Goal: Information Seeking & Learning: Understand process/instructions

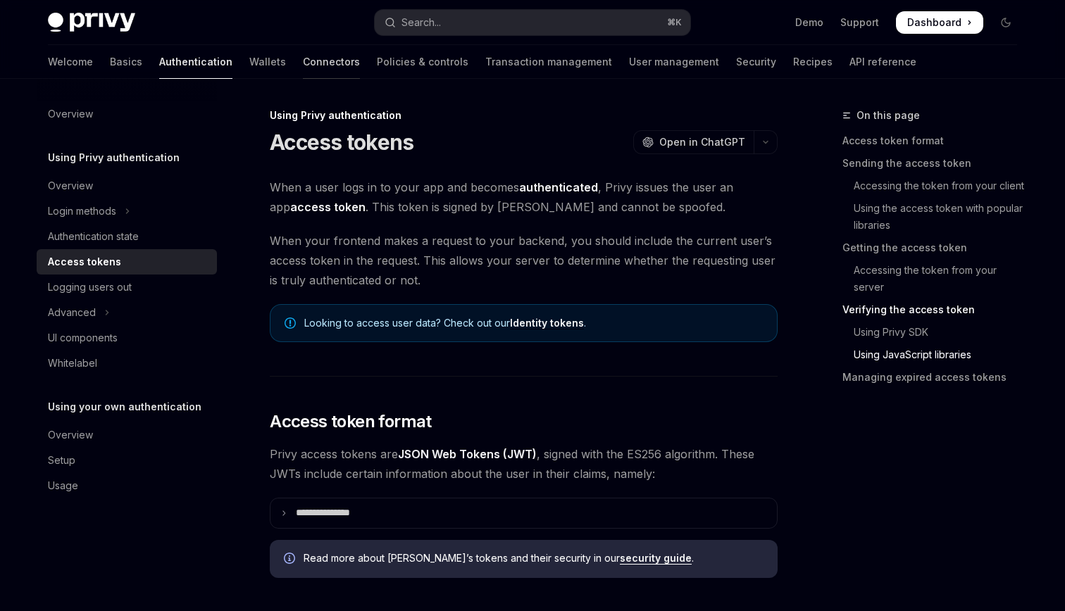
scroll to position [3662, 0]
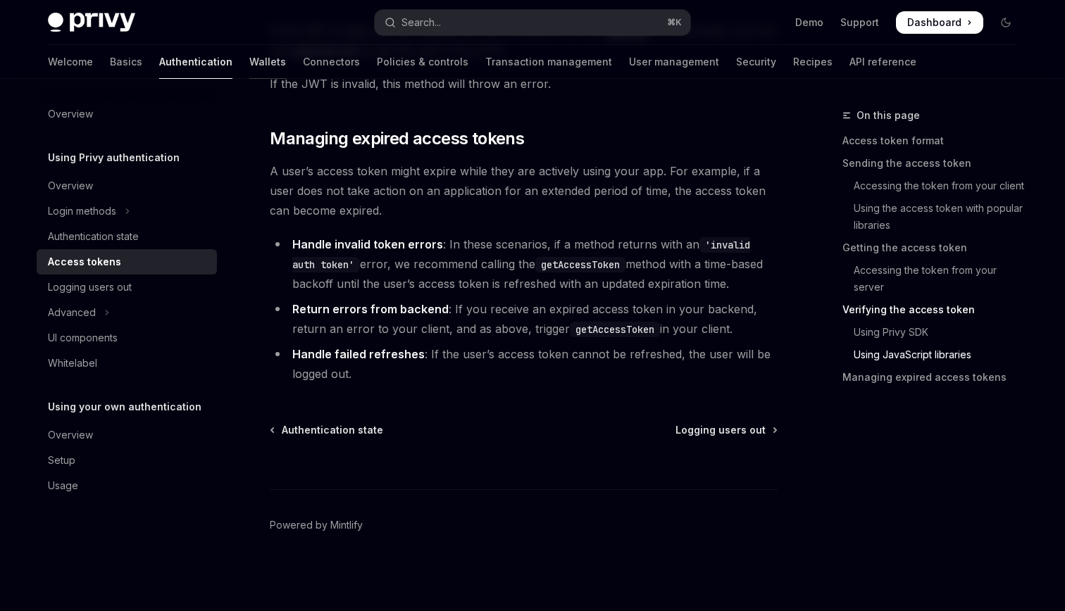
click at [249, 69] on link "Wallets" at bounding box center [267, 62] width 37 height 34
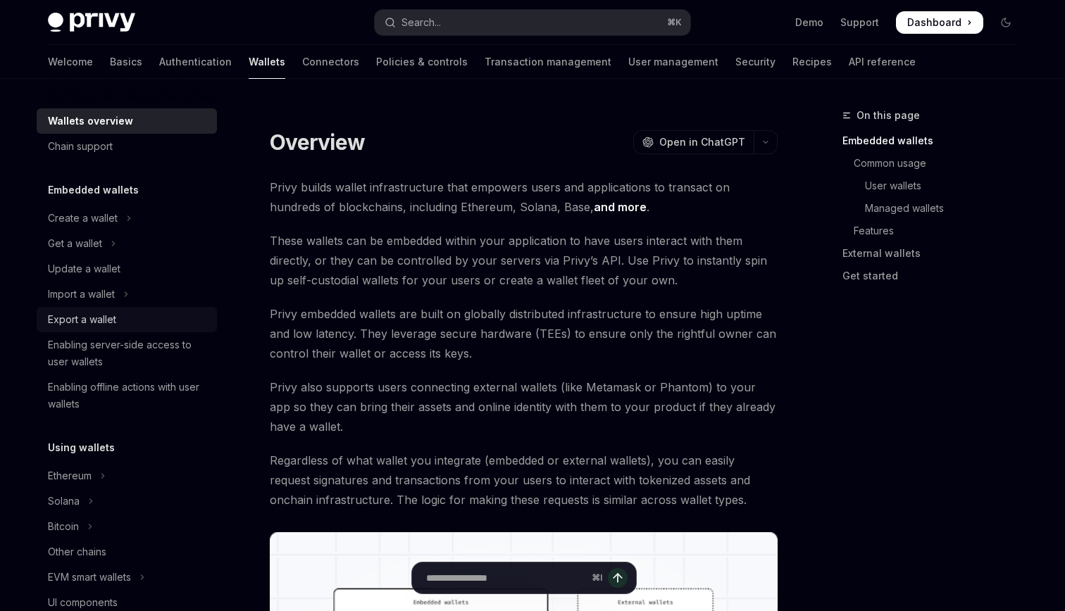
click at [87, 326] on div "Export a wallet" at bounding box center [82, 319] width 68 height 17
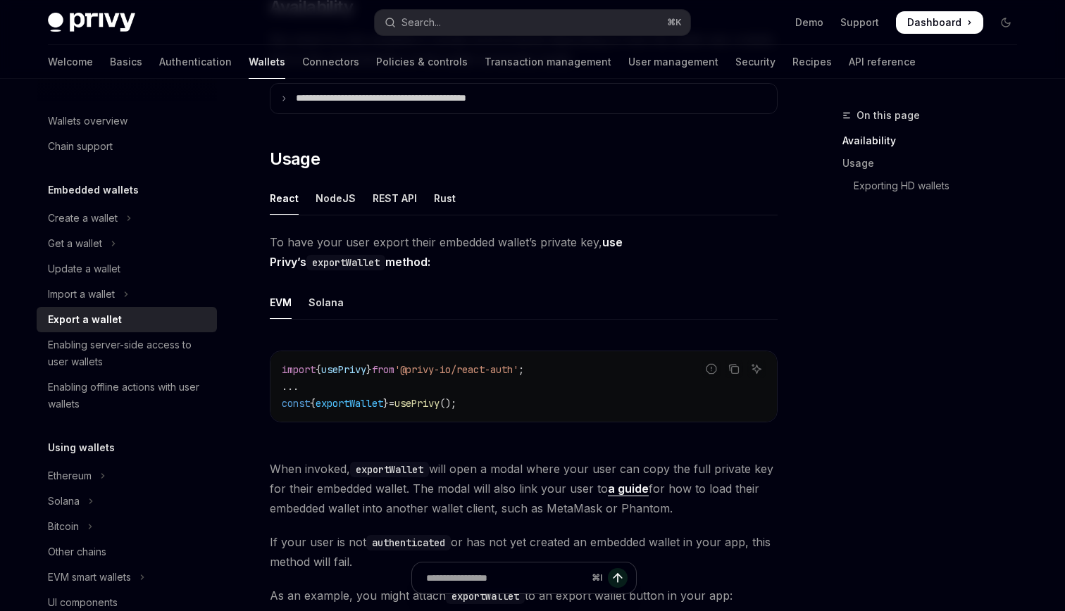
scroll to position [254, 0]
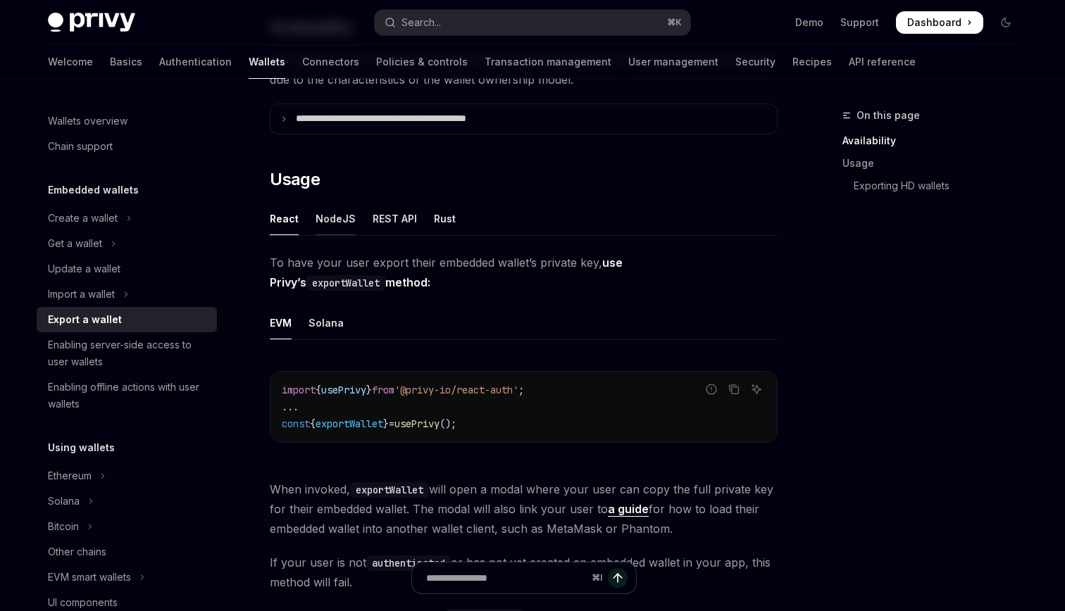
click at [344, 215] on div "NodeJS" at bounding box center [335, 218] width 40 height 33
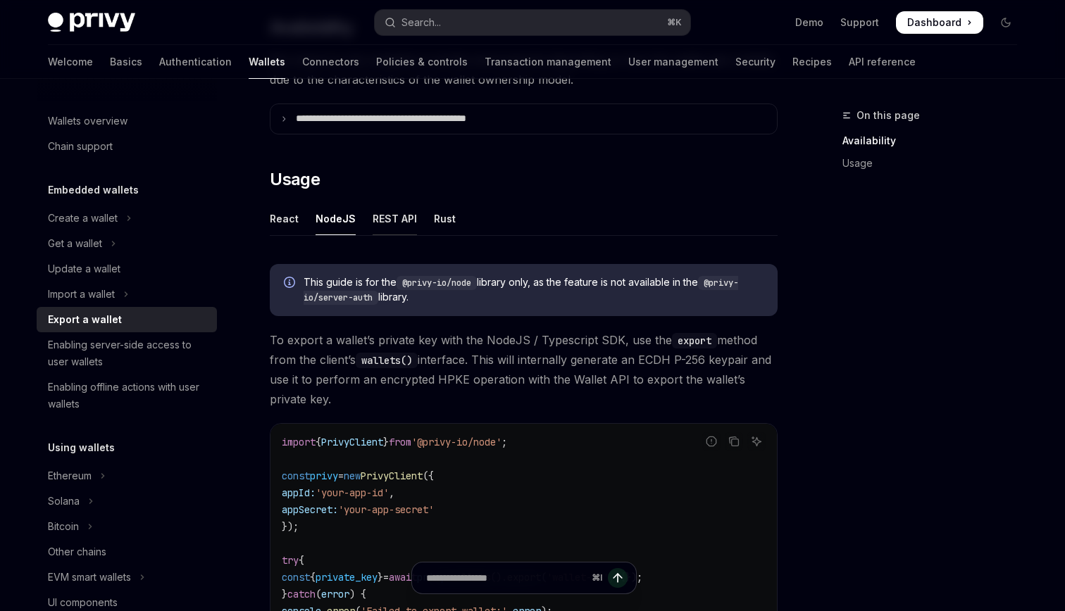
click at [399, 213] on div "REST API" at bounding box center [395, 218] width 44 height 33
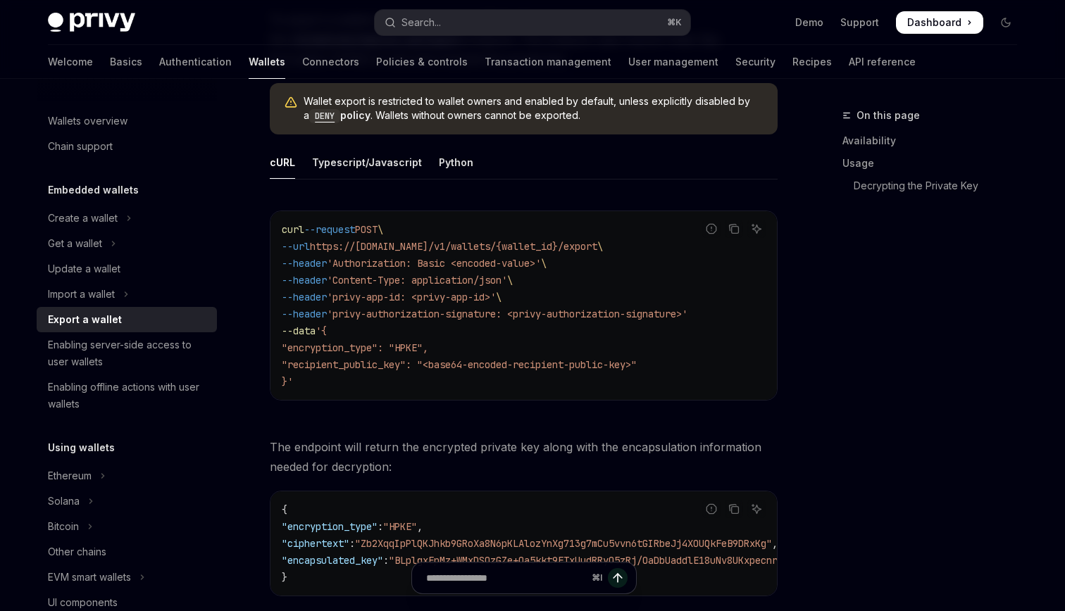
scroll to position [508, 0]
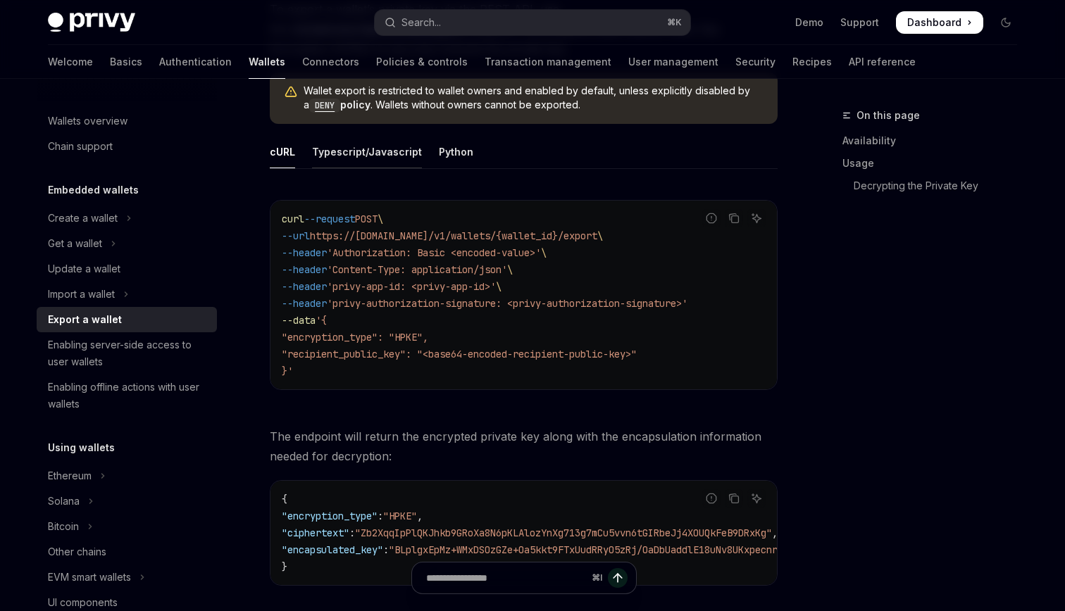
click at [394, 154] on div "Typescript/Javascript" at bounding box center [367, 151] width 110 height 33
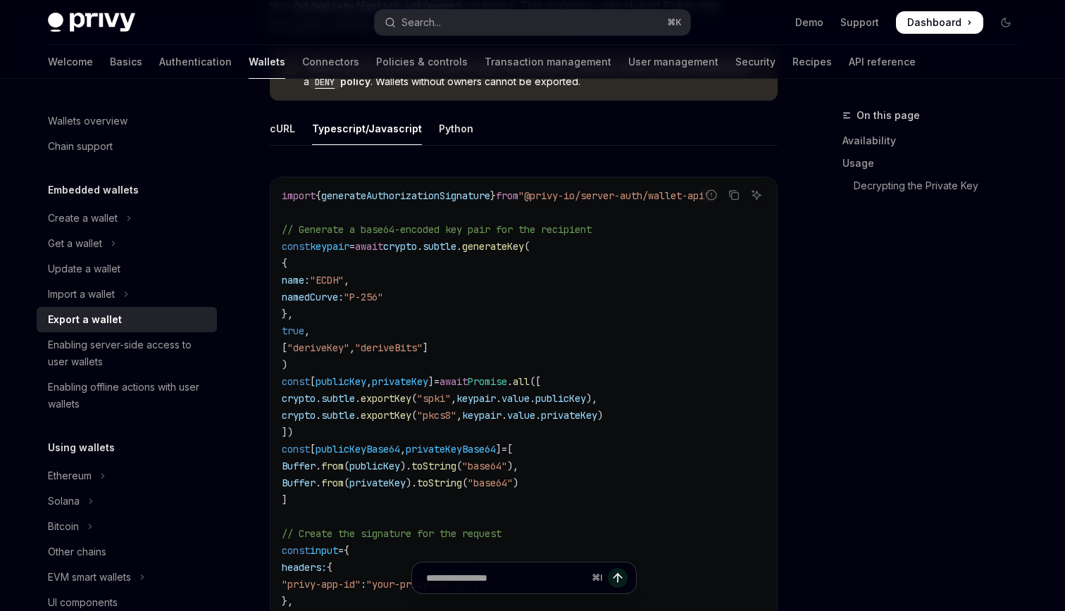
scroll to position [508, 0]
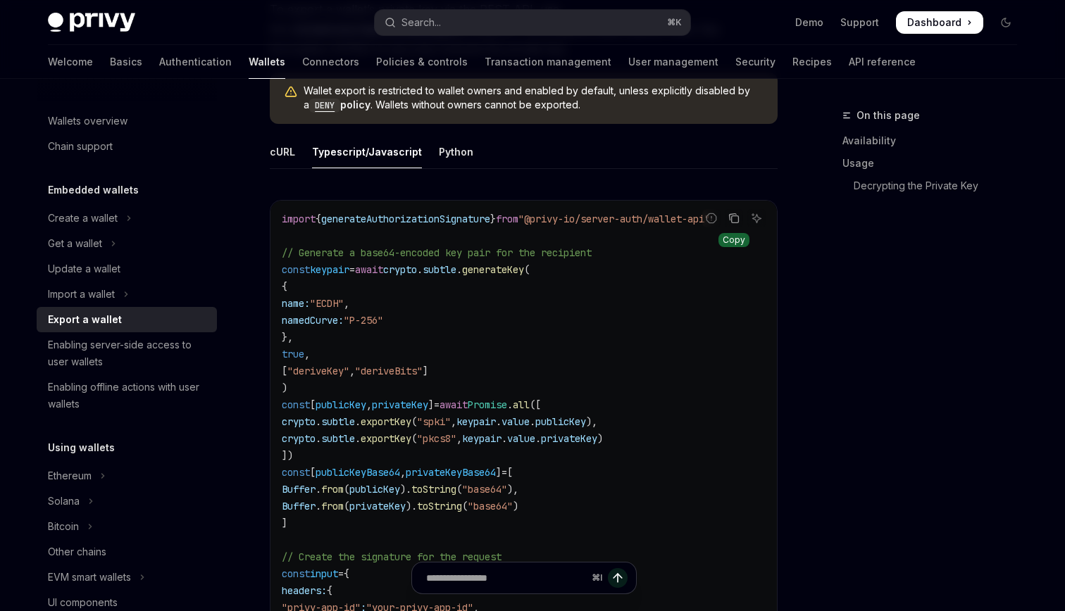
click at [730, 219] on icon "Copy the contents from the code block" at bounding box center [733, 216] width 7 height 6
click at [736, 224] on button "Copy the contents from the code block" at bounding box center [734, 218] width 18 height 18
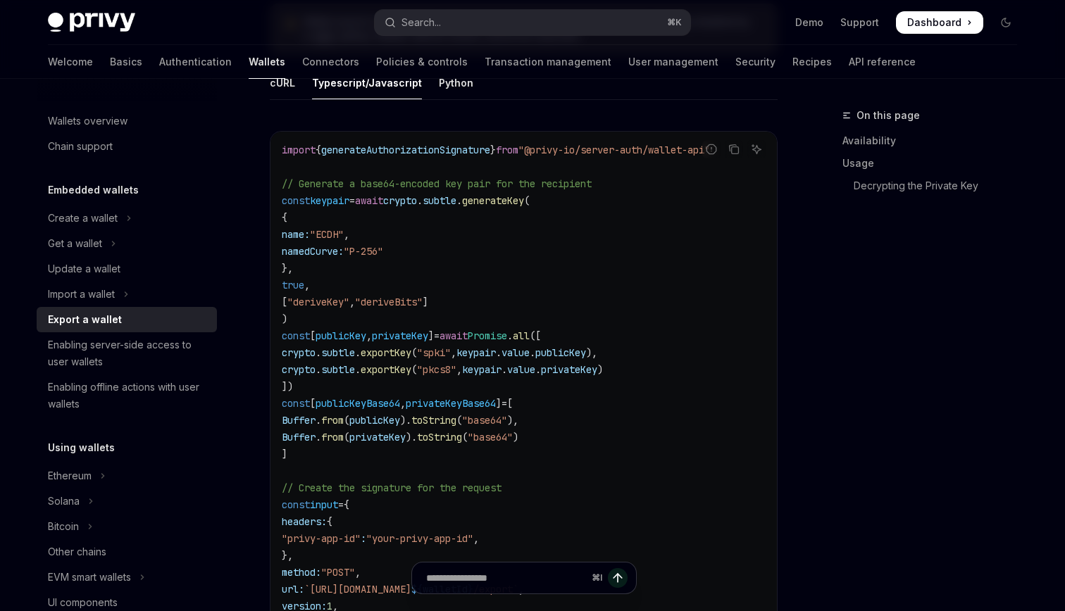
scroll to position [530, 0]
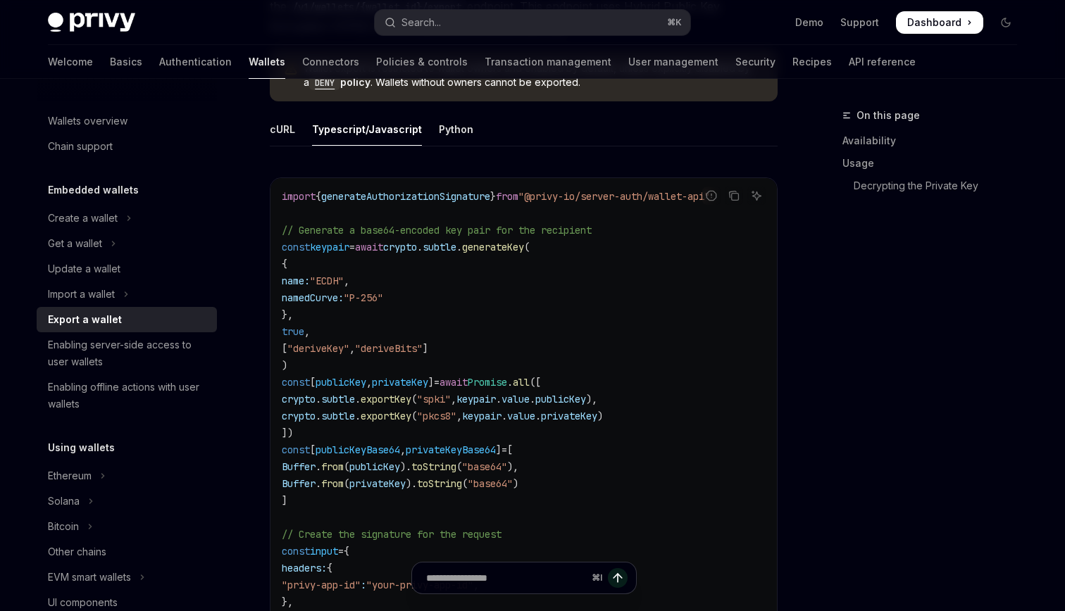
click at [728, 200] on icon "Copy the contents from the code block" at bounding box center [733, 195] width 11 height 11
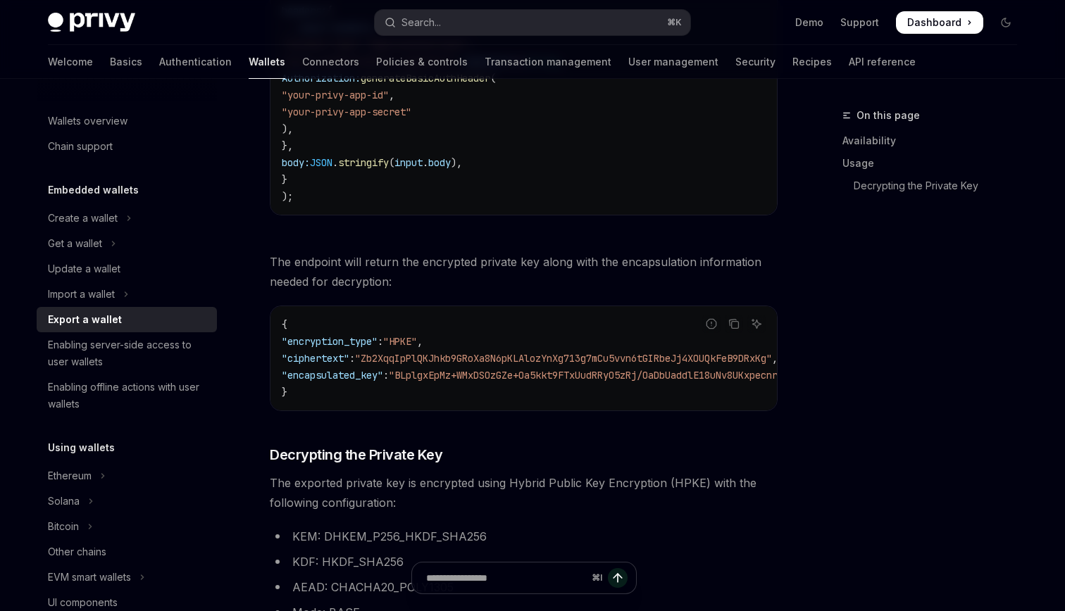
scroll to position [1455, 0]
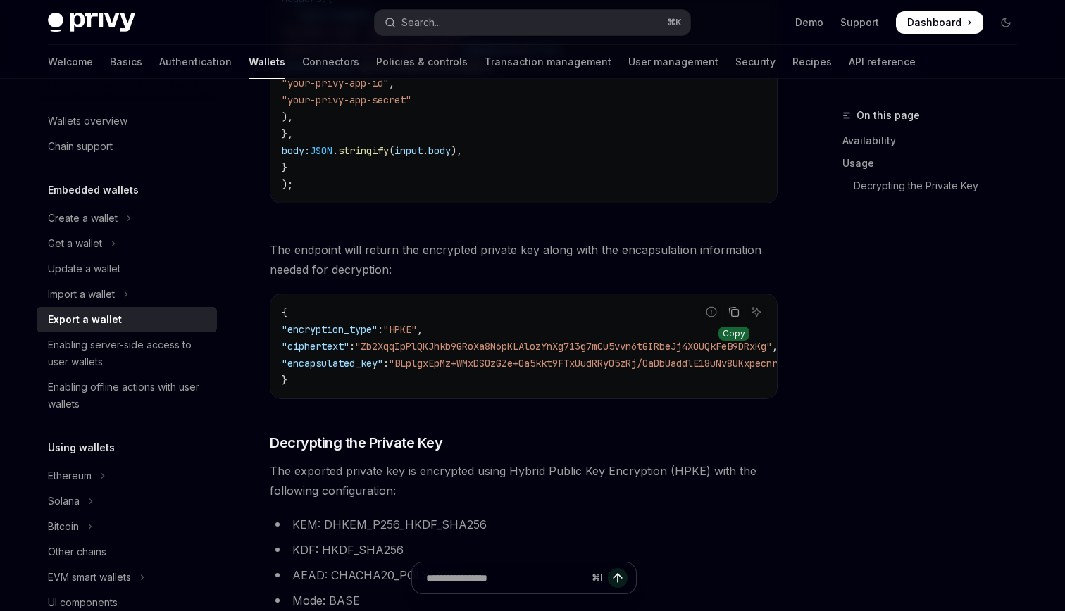
click at [735, 315] on icon "Copy the contents from the code block" at bounding box center [733, 311] width 11 height 11
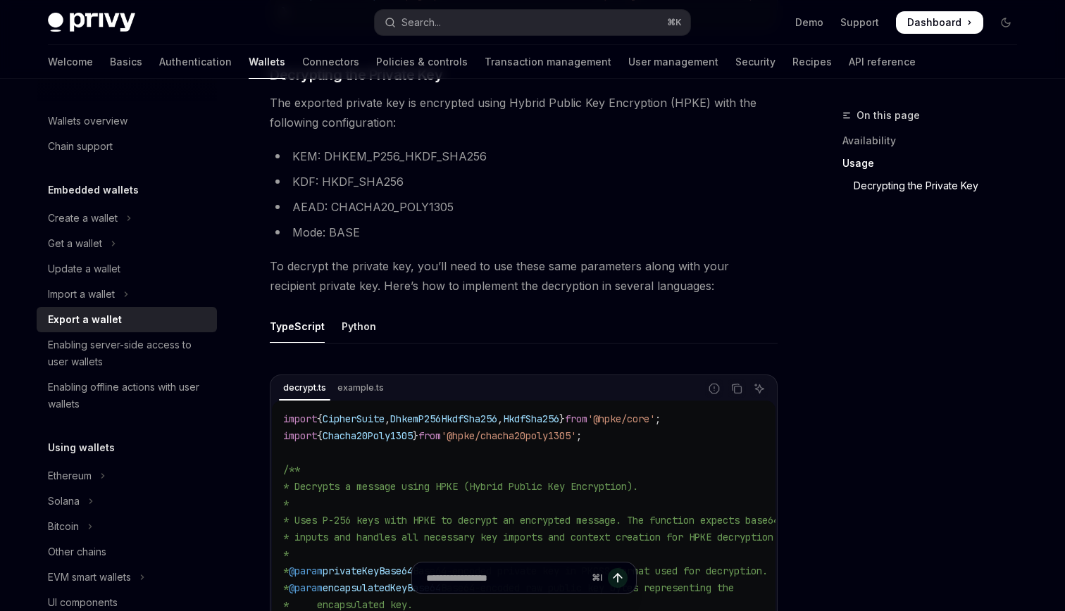
scroll to position [1829, 0]
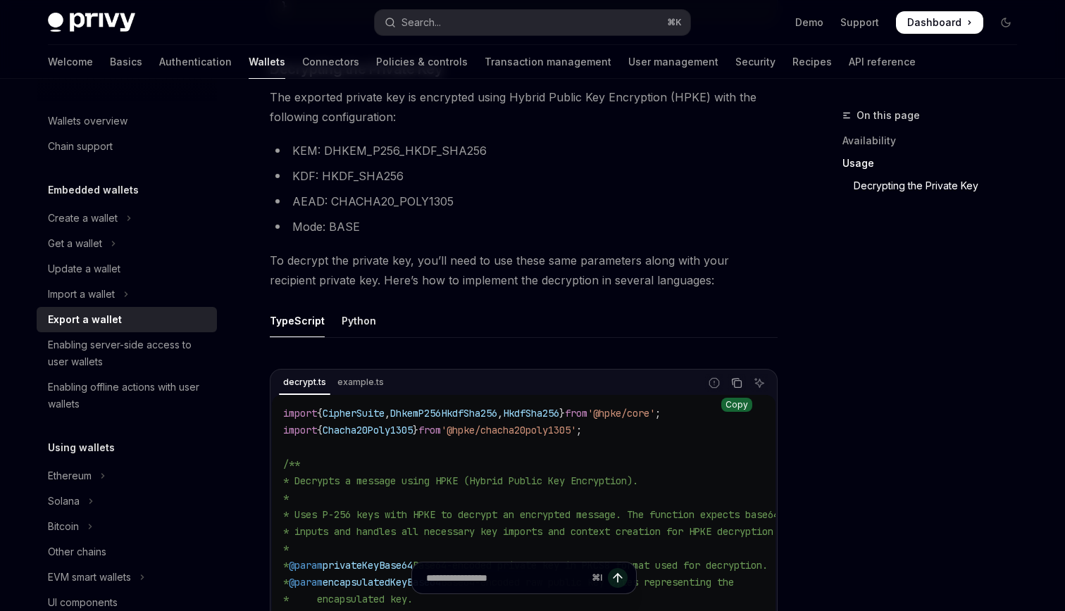
click at [735, 387] on icon "Copy the contents from the code block" at bounding box center [738, 383] width 7 height 7
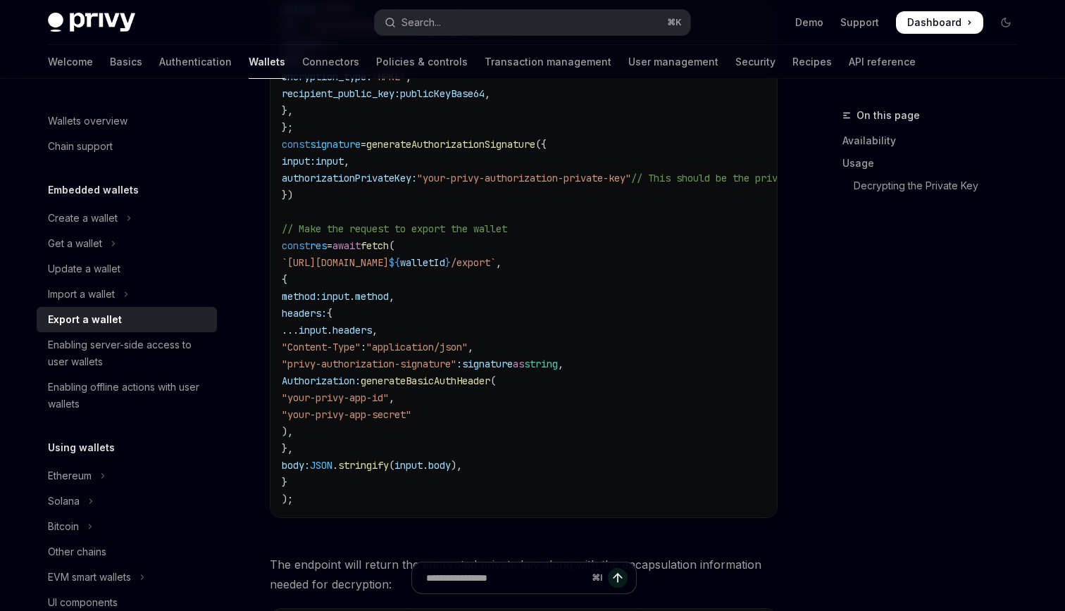
scroll to position [1136, 0]
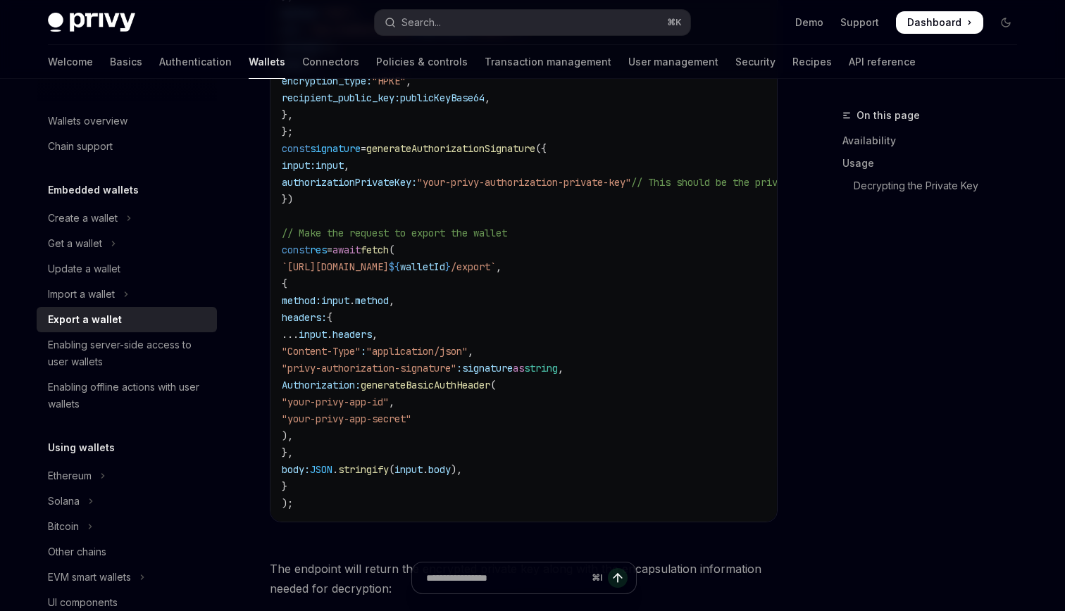
click at [490, 387] on span "generateBasicAuthHeader" at bounding box center [426, 385] width 130 height 13
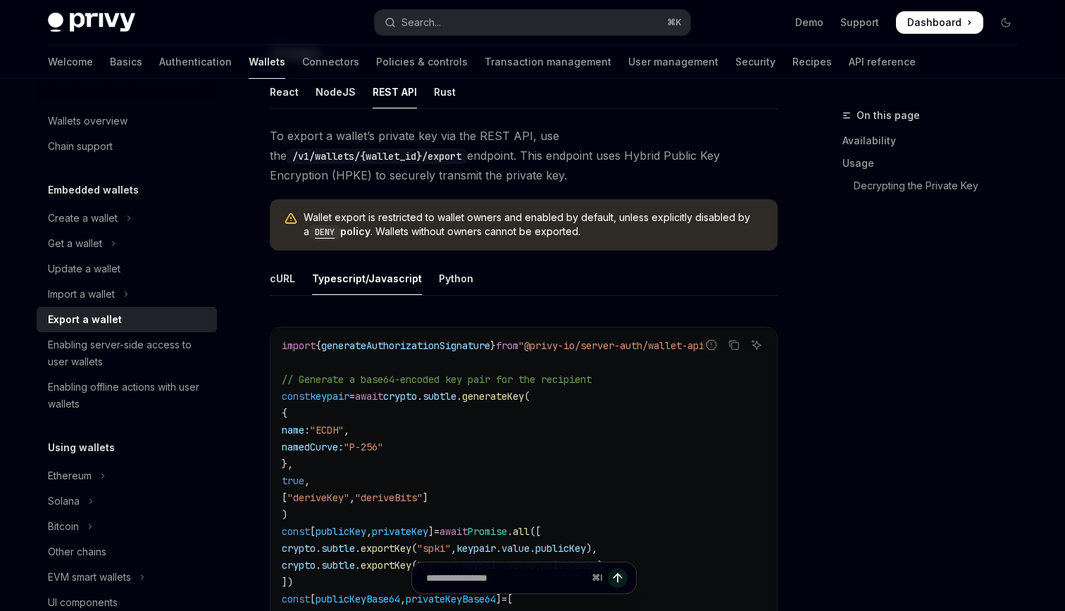
scroll to position [380, 0]
click at [282, 283] on div "cURL" at bounding box center [282, 279] width 25 height 33
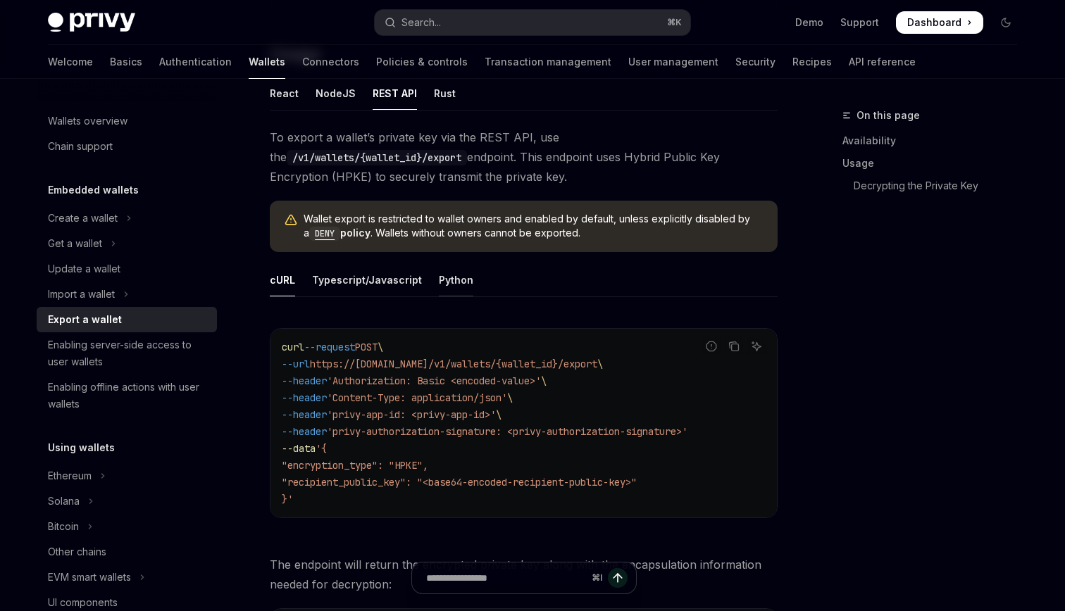
click at [444, 282] on div "Python" at bounding box center [456, 279] width 35 height 33
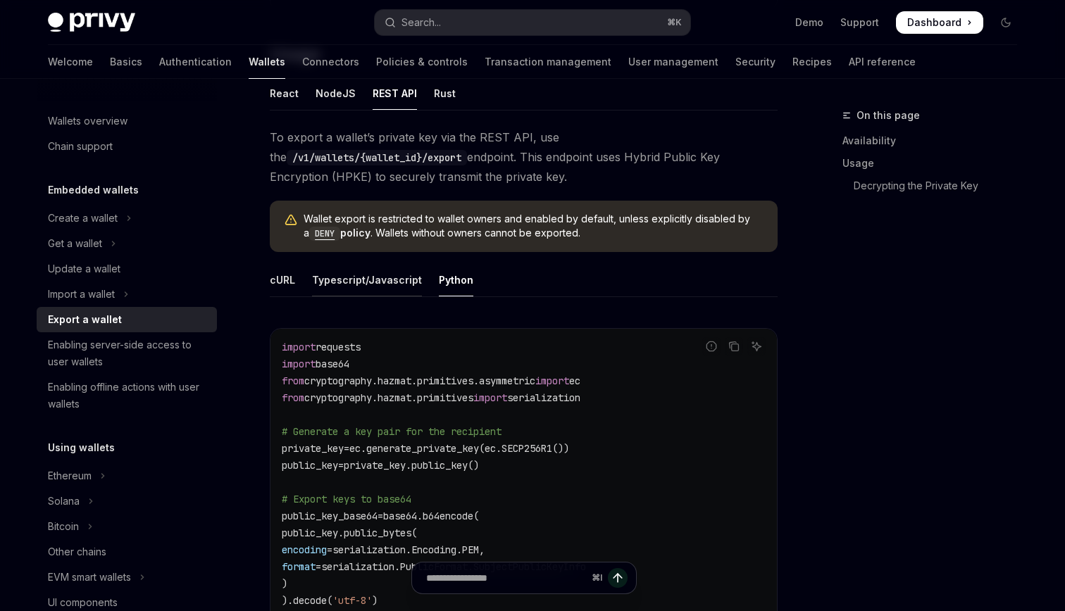
click at [388, 281] on div "Typescript/Javascript" at bounding box center [367, 279] width 110 height 33
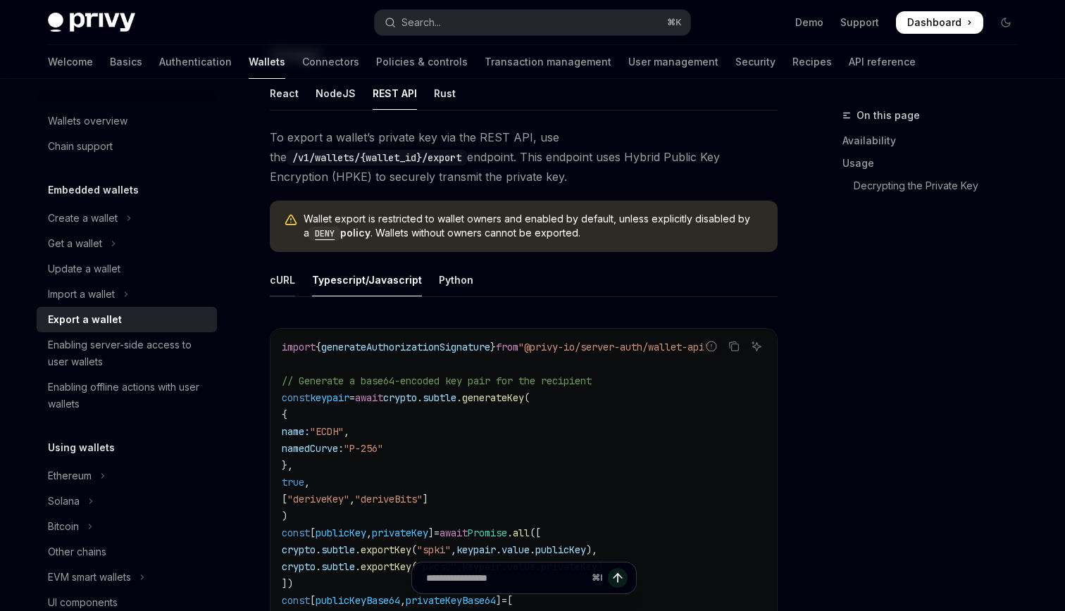
click at [293, 276] on div "cURL" at bounding box center [282, 279] width 25 height 33
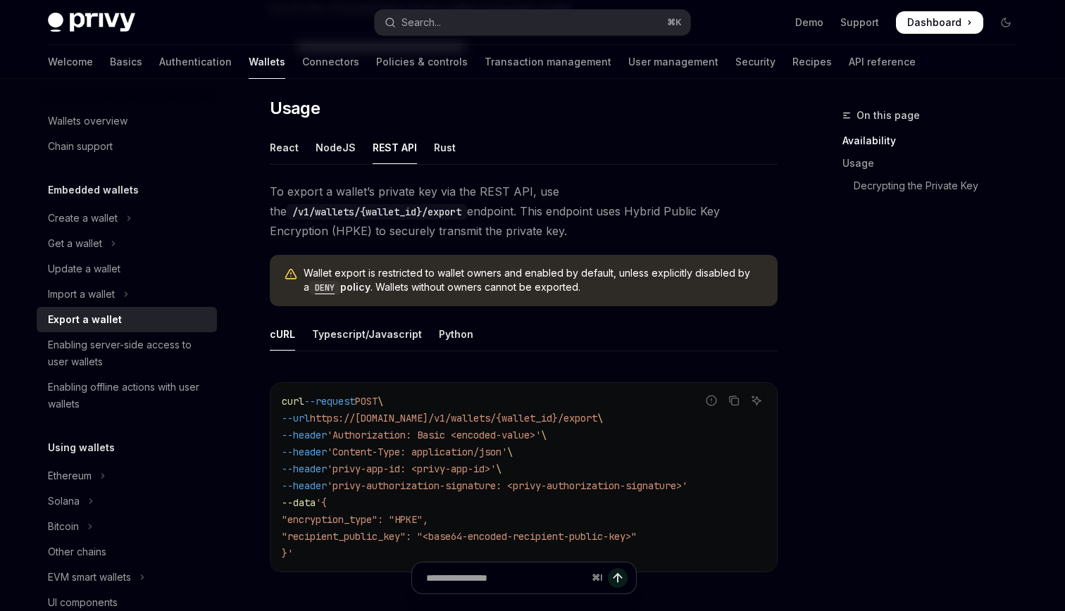
scroll to position [267, 0]
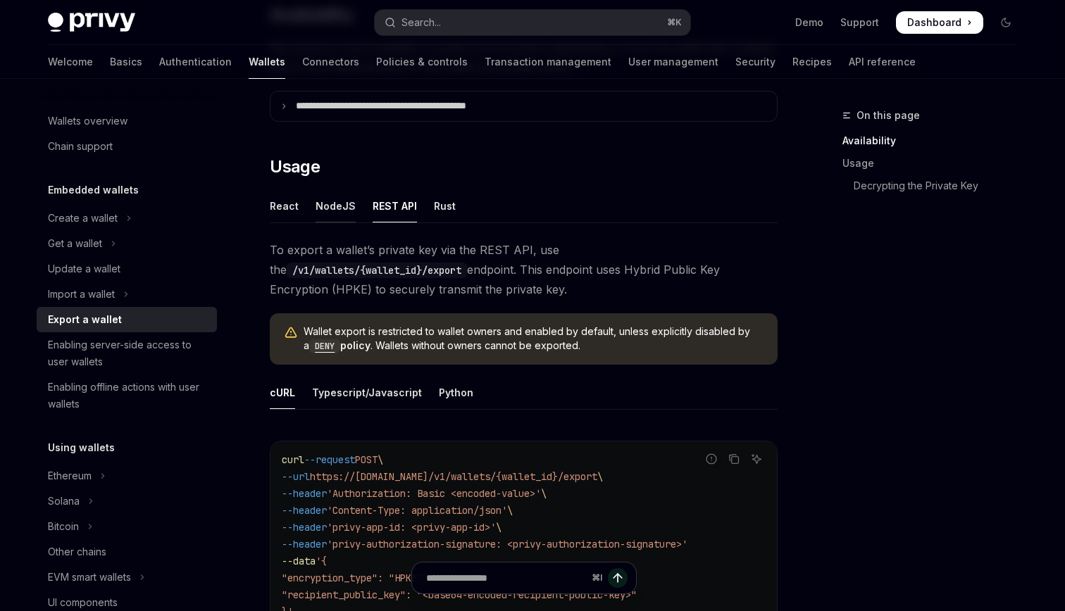
click at [334, 208] on div "NodeJS" at bounding box center [335, 205] width 40 height 33
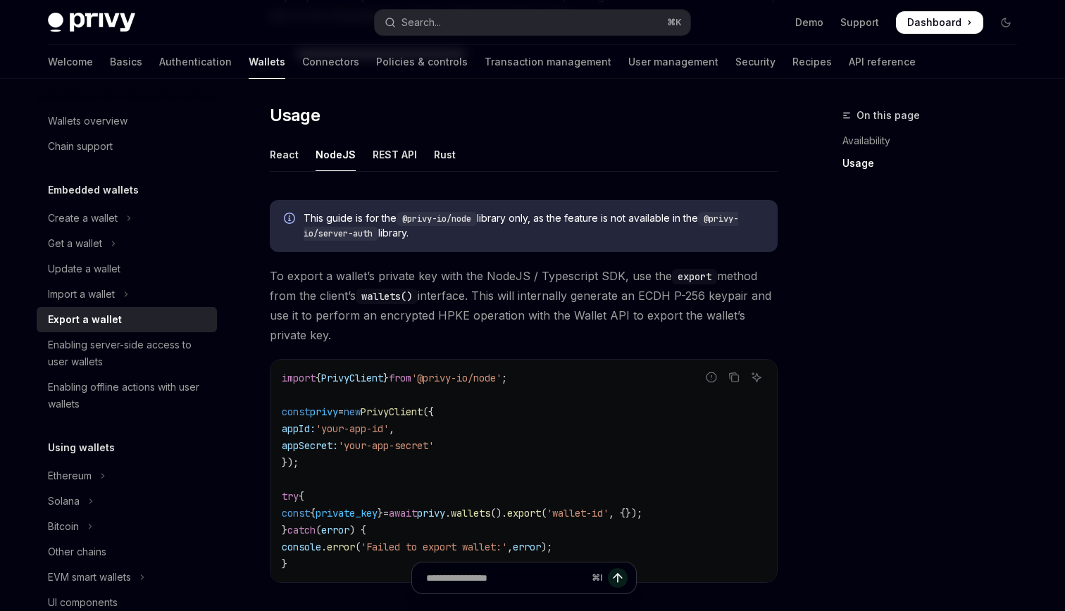
scroll to position [314, 0]
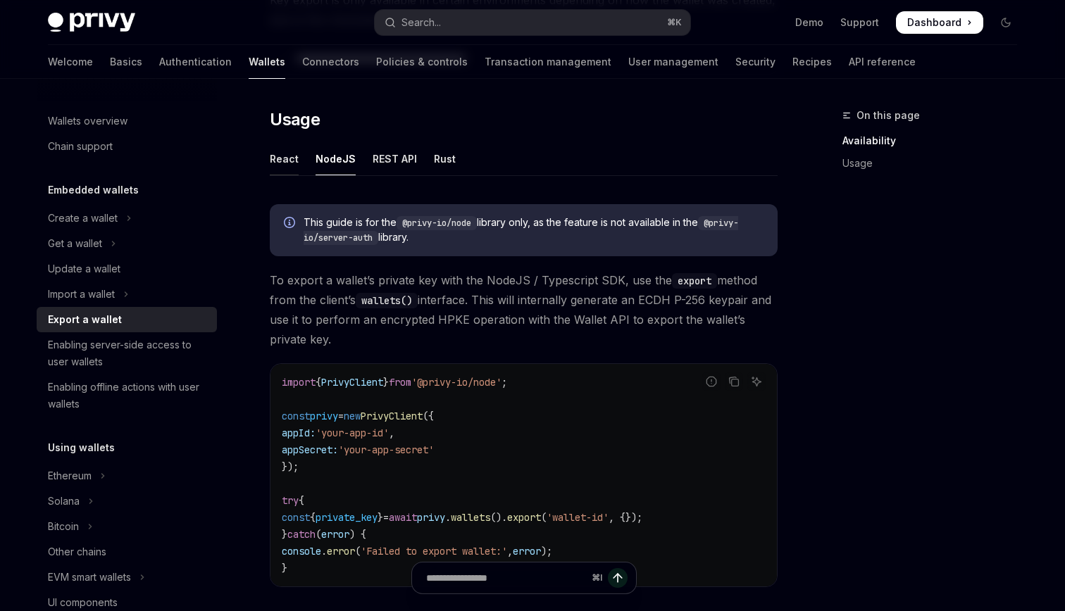
click at [293, 163] on div "React" at bounding box center [284, 158] width 29 height 33
type textarea "*"
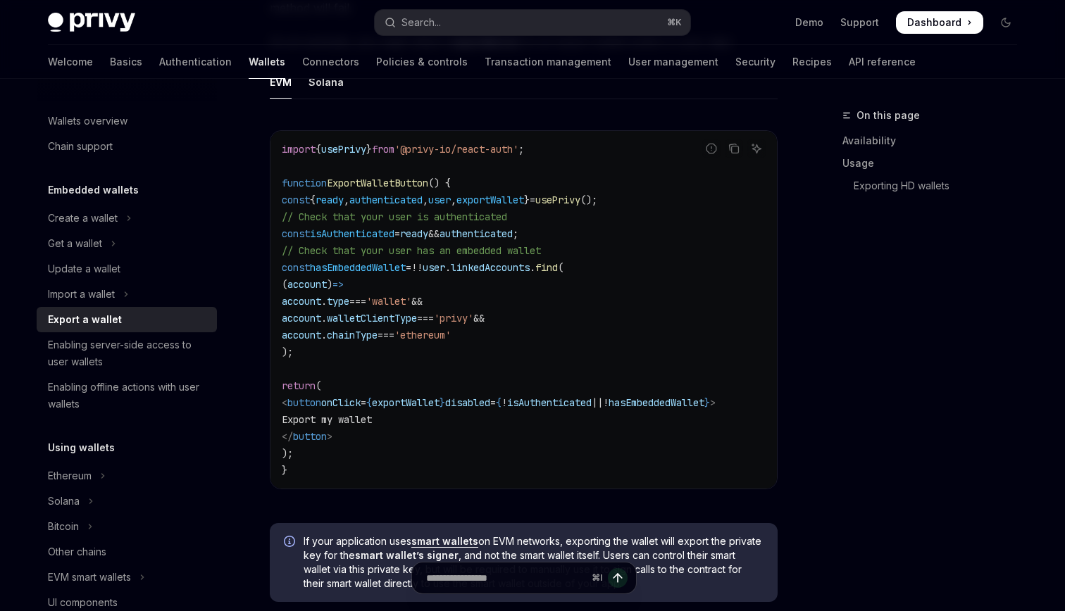
scroll to position [835, 0]
